Goal: Transaction & Acquisition: Purchase product/service

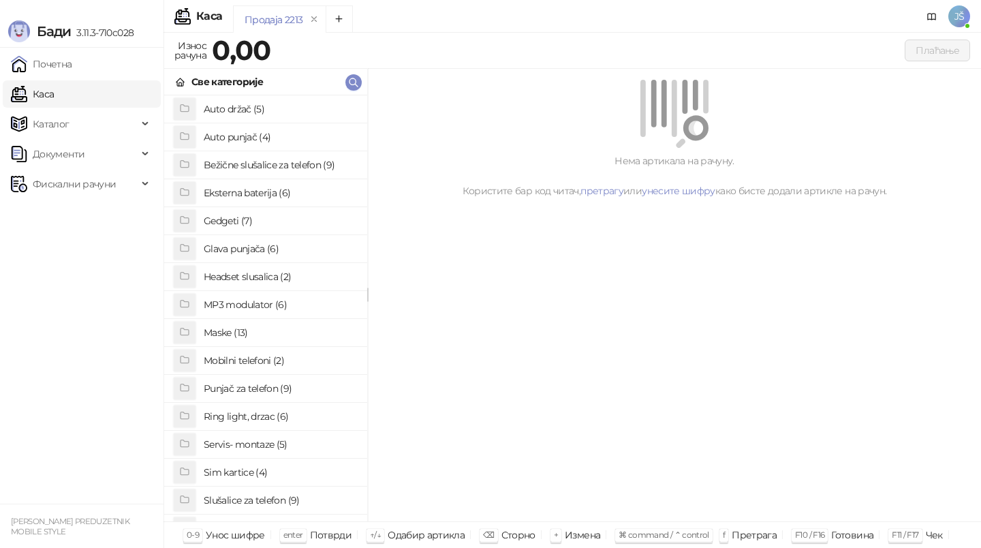
click at [262, 335] on h4 "Maske (13)" at bounding box center [280, 333] width 153 height 22
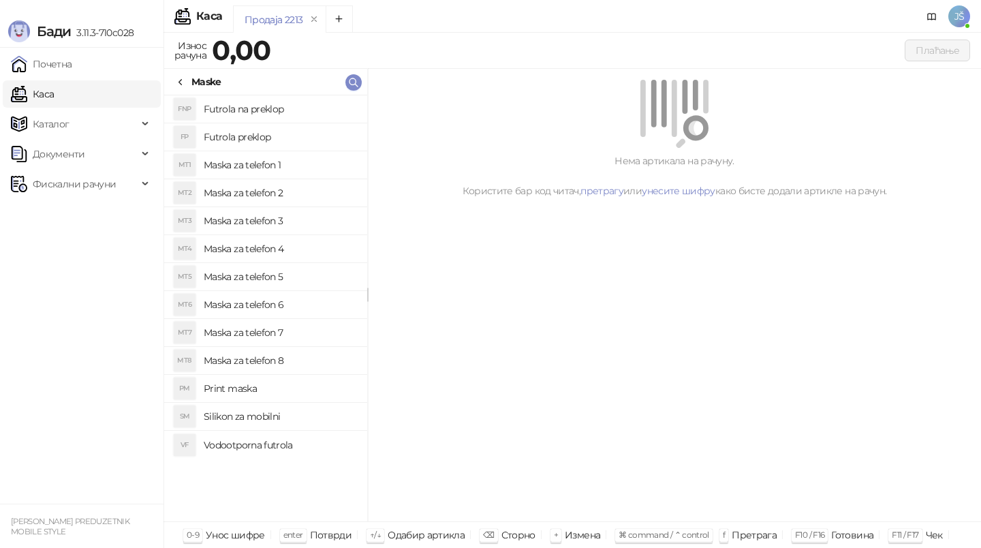
click at [291, 218] on h4 "Maska za telefon 3" at bounding box center [280, 221] width 153 height 22
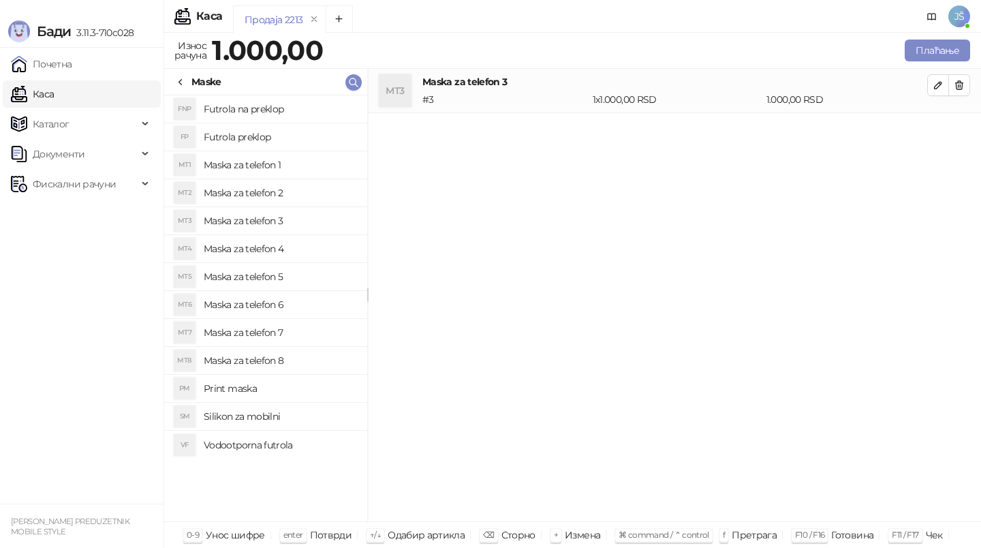
click at [308, 241] on h4 "Maska za telefon 4" at bounding box center [280, 249] width 153 height 22
click at [964, 87] on icon "button" at bounding box center [959, 85] width 11 height 11
click at [956, 51] on button "Плаћање" at bounding box center [937, 51] width 65 height 22
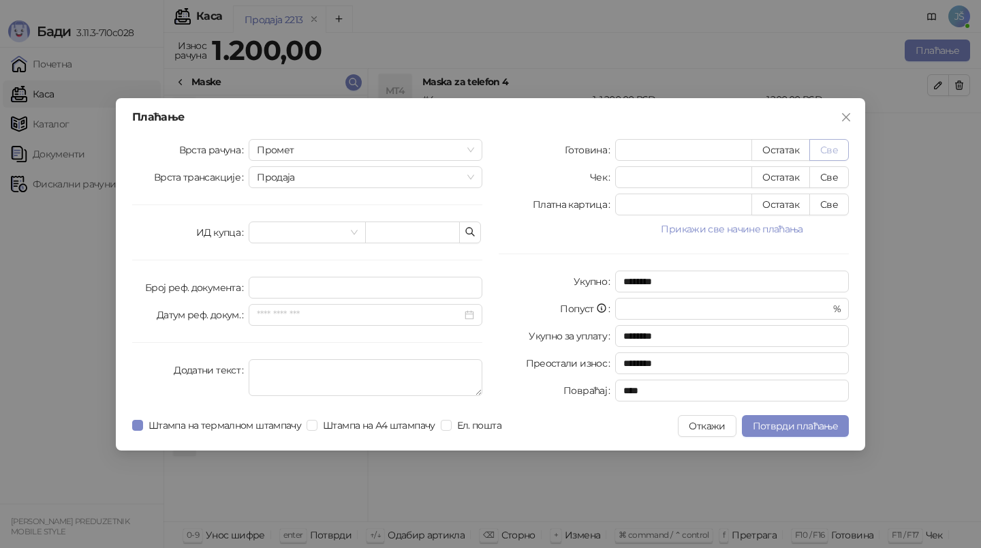
click at [823, 149] on button "Све" at bounding box center [830, 150] width 40 height 22
type input "****"
click at [797, 422] on span "Потврди плаћање" at bounding box center [795, 426] width 85 height 12
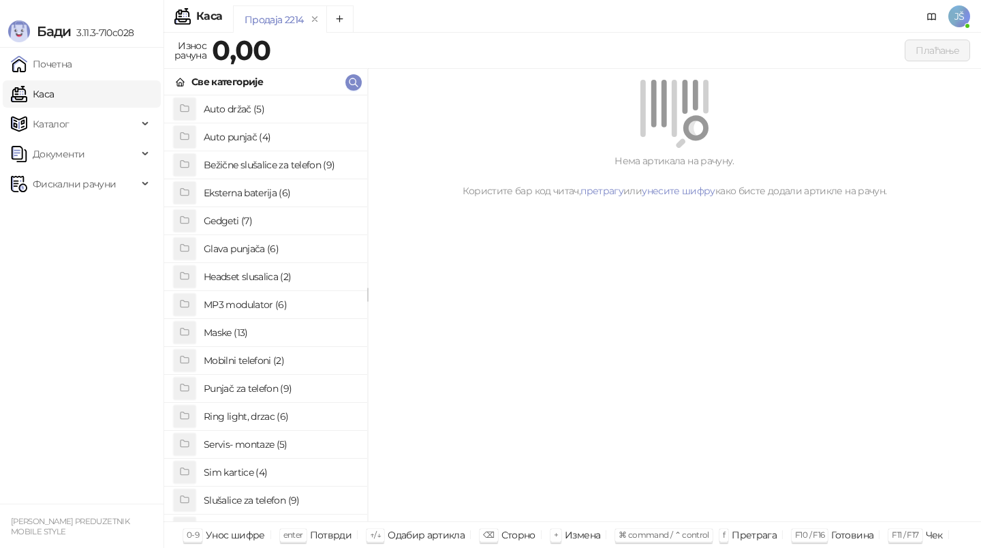
click at [259, 220] on h4 "Gedgeti (7)" at bounding box center [280, 221] width 153 height 22
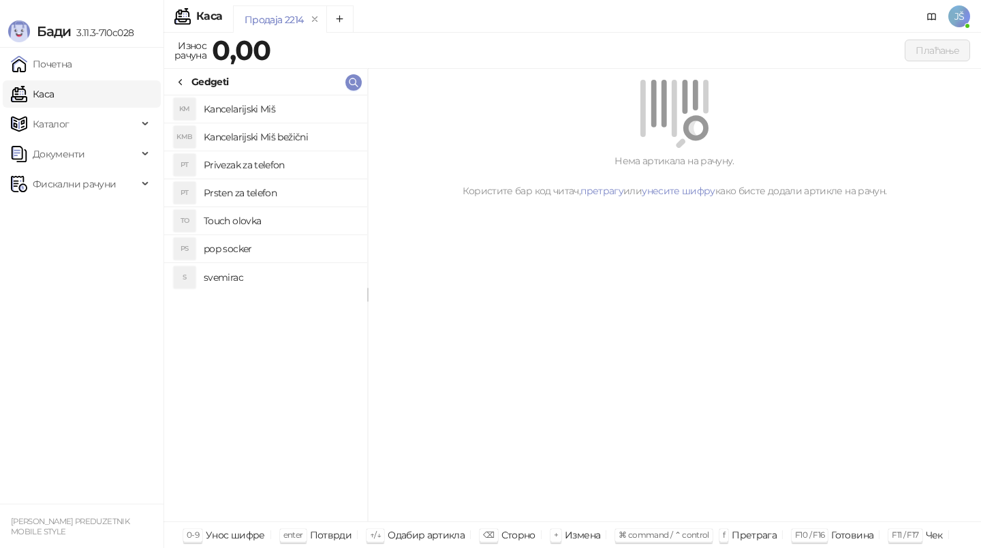
click at [289, 191] on h4 "Prsten za telefon" at bounding box center [280, 193] width 153 height 22
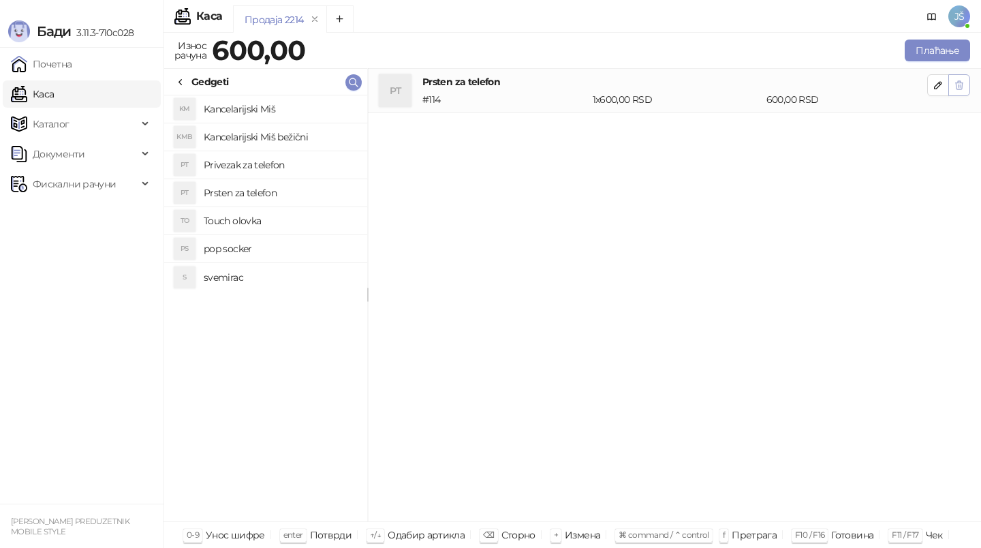
click at [957, 84] on icon "button" at bounding box center [959, 85] width 11 height 11
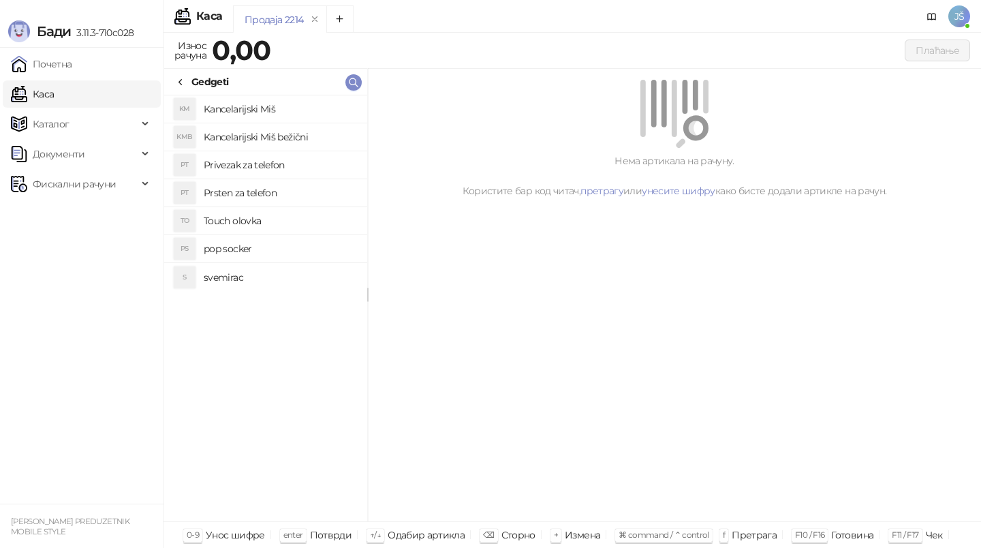
click at [187, 83] on div "Gedgeti" at bounding box center [201, 81] width 53 height 15
